Goal: Check status

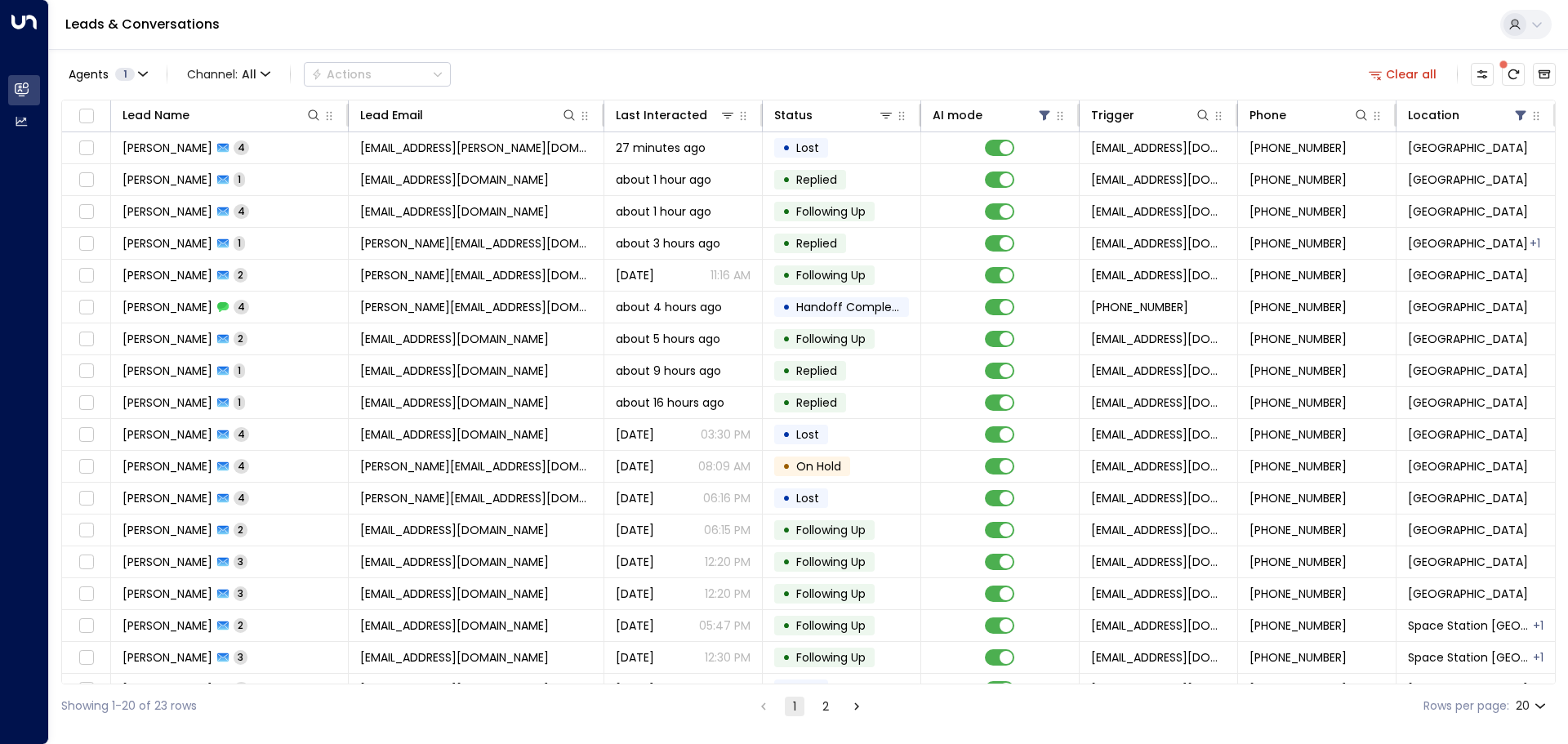
click at [1508, 68] on span at bounding box center [1503, 64] width 8 height 8
click at [1516, 78] on icon "There are new threads available. Refresh the grid to view the latest updates." at bounding box center [1514, 74] width 11 height 10
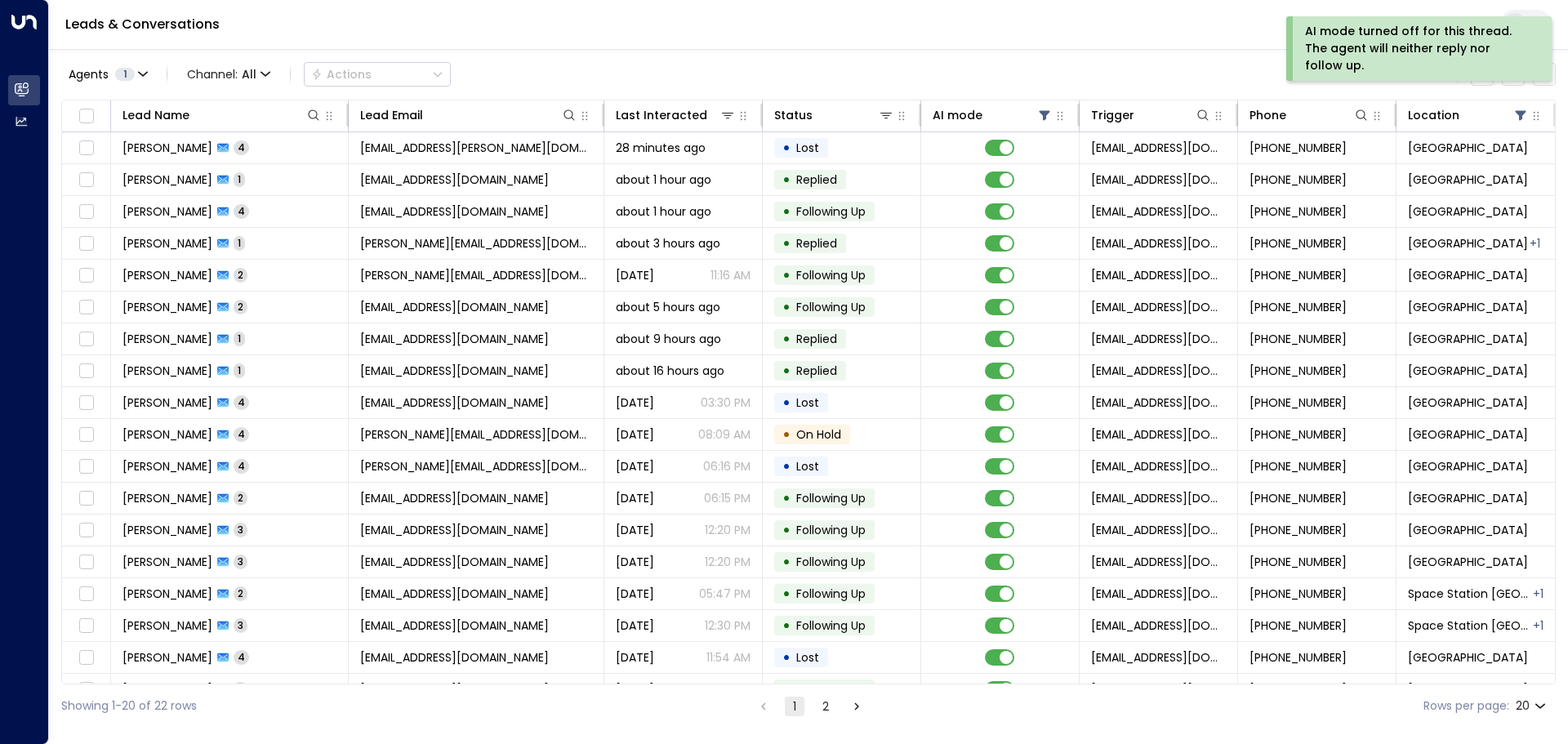
click at [1547, 709] on body "AI mode turned off for this thread. The agent will neither reply nor follow up.…" at bounding box center [784, 364] width 1568 height 728
click at [1537, 709] on li "100" at bounding box center [1531, 710] width 47 height 29
type input "***"
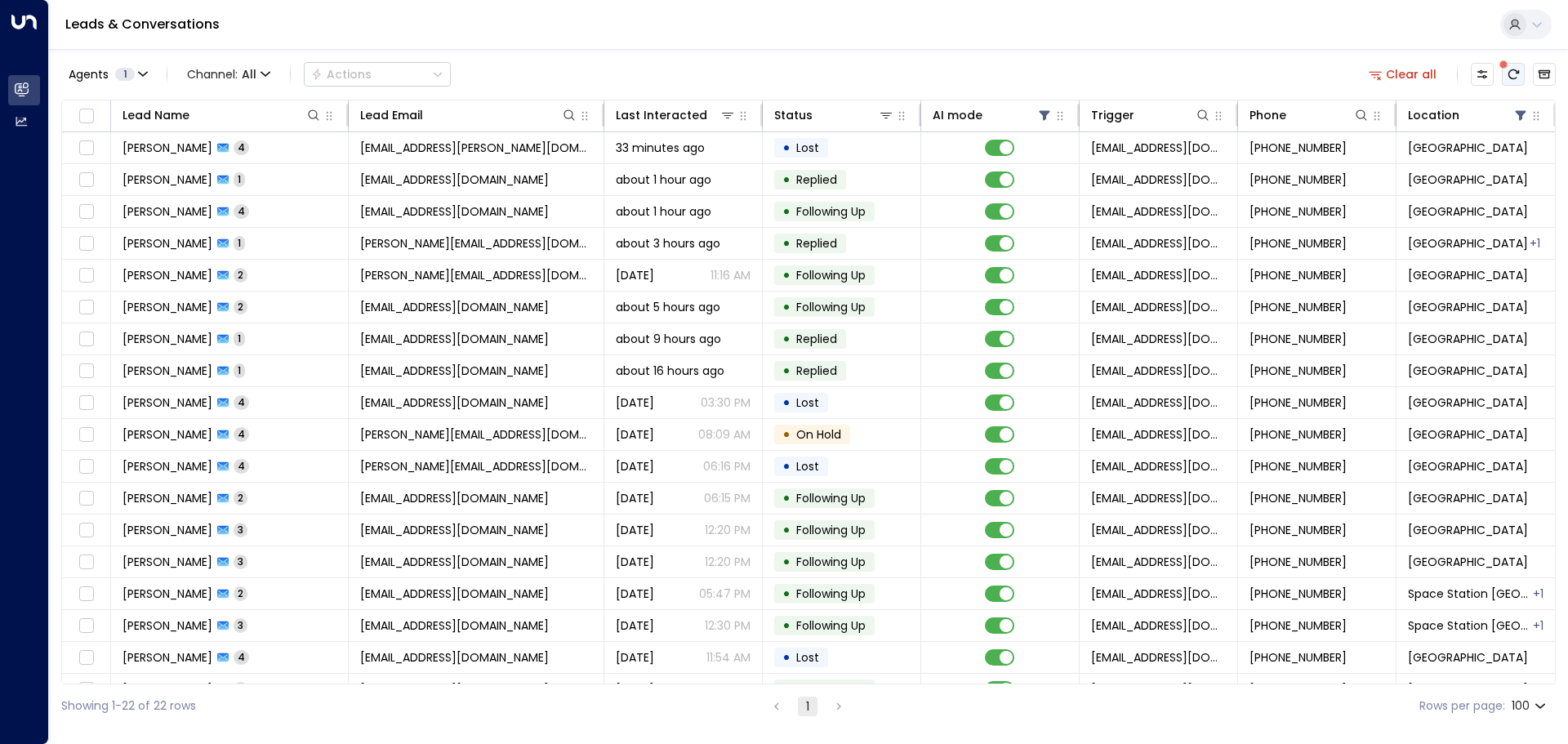
click at [1517, 70] on icon "There are new threads available. Refresh the grid to view the latest updates." at bounding box center [1513, 74] width 13 height 13
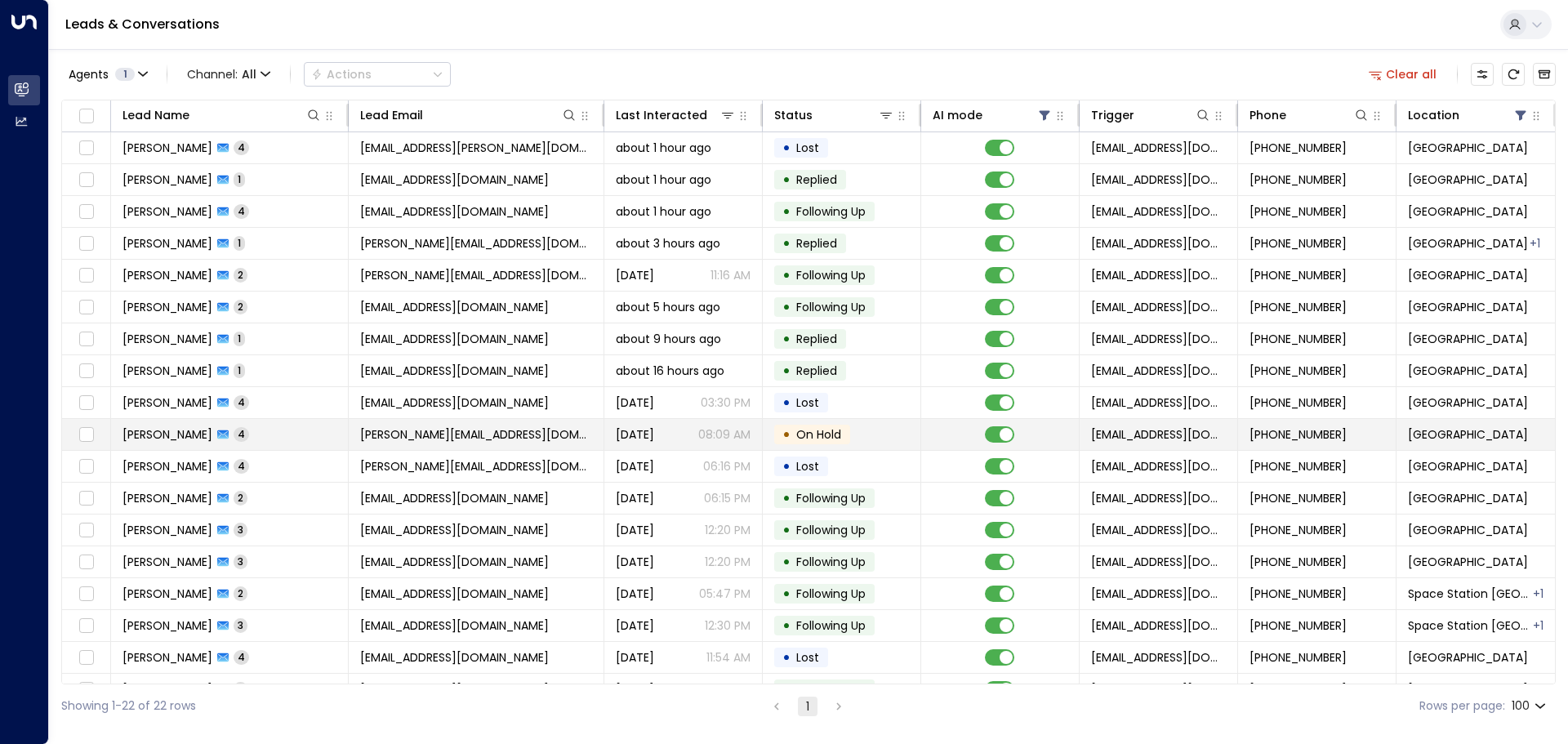
click at [818, 431] on span "On Hold" at bounding box center [819, 435] width 45 height 16
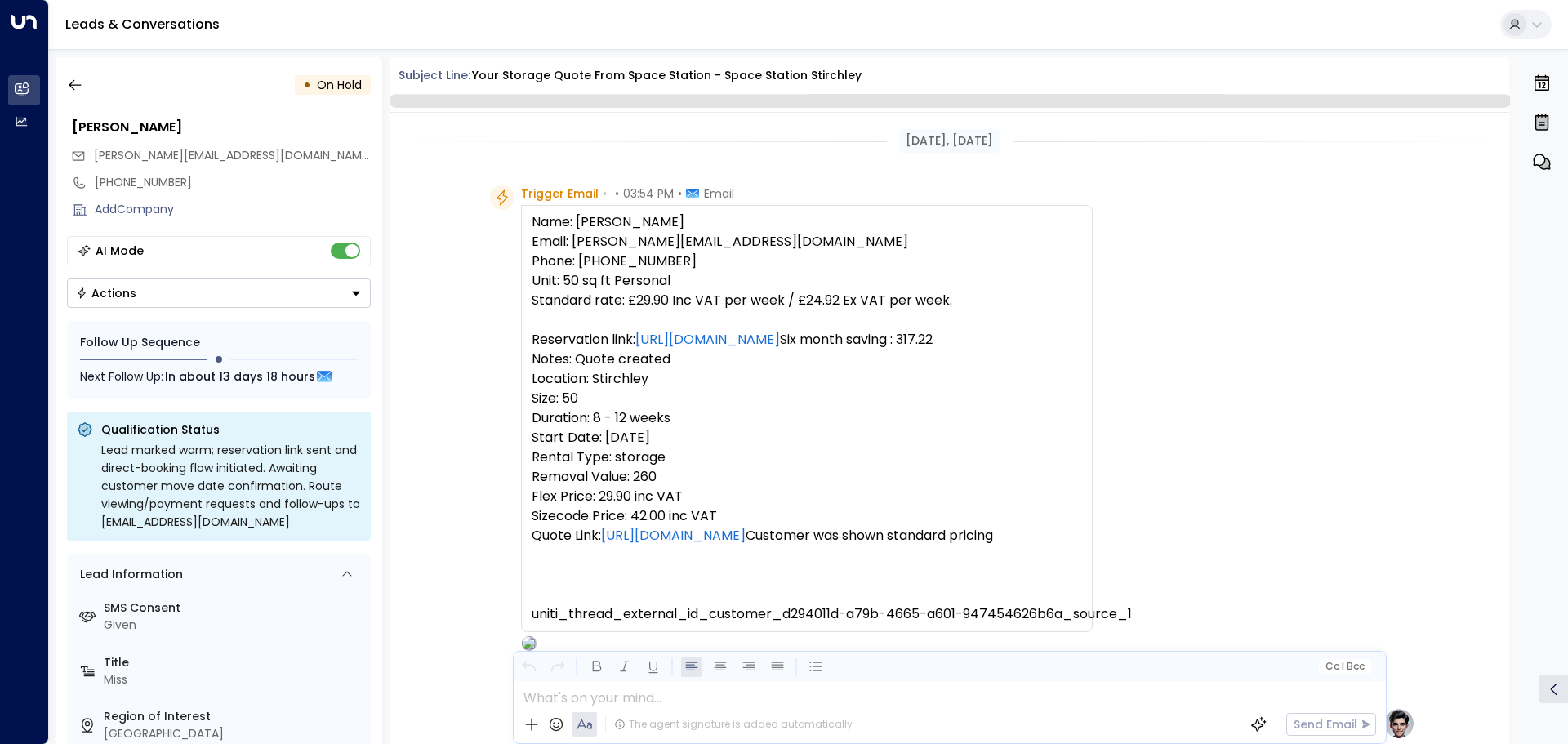
scroll to position [2095, 0]
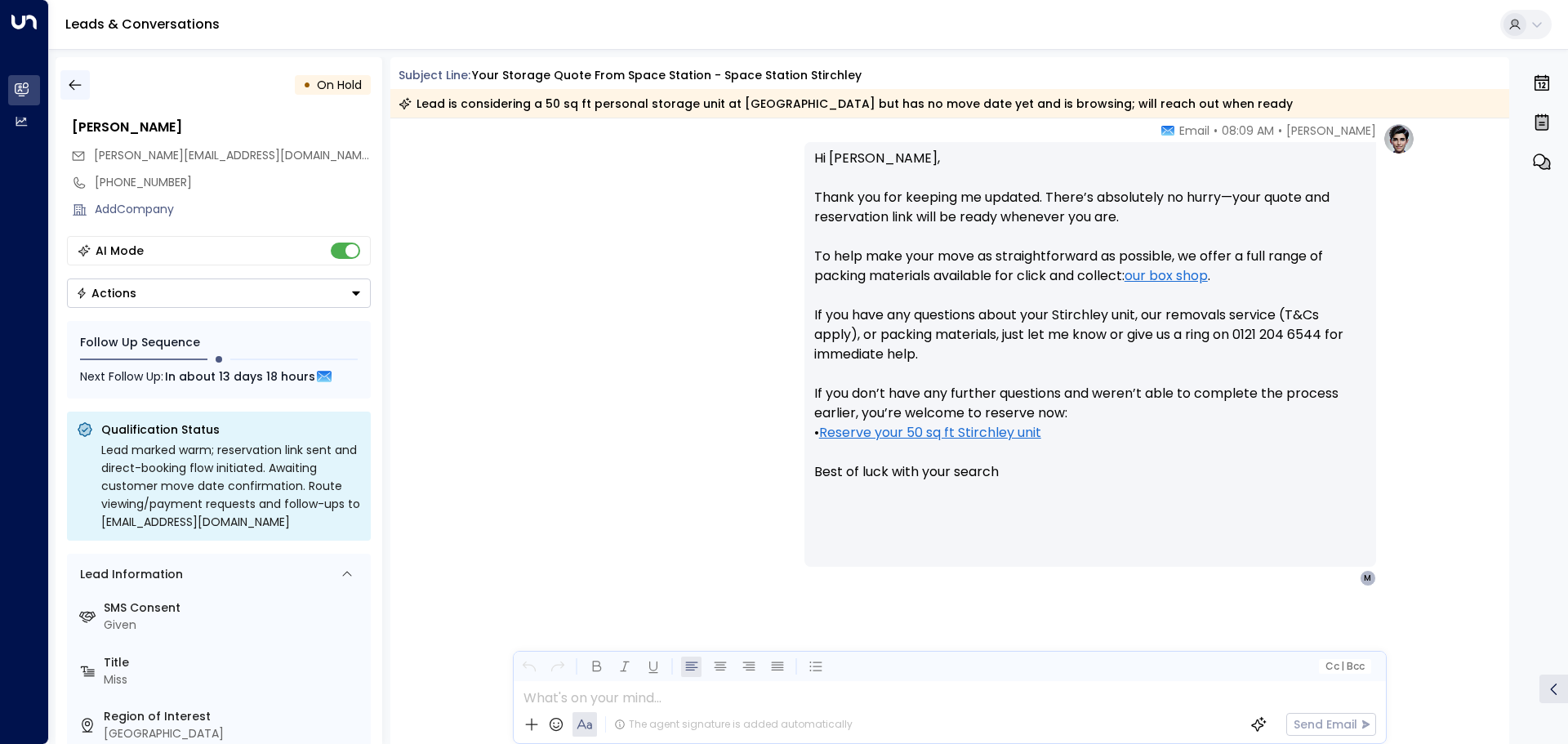
click at [71, 82] on icon "button" at bounding box center [74, 85] width 12 height 11
